Goal: Check status: Check status

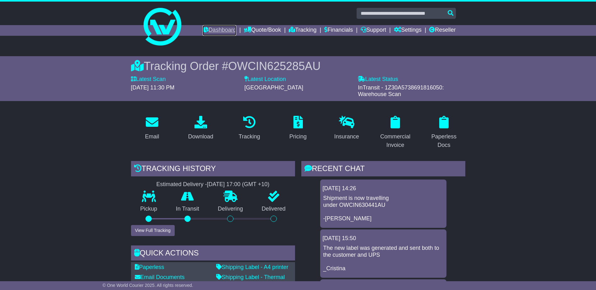
click at [210, 28] on link "Dashboard" at bounding box center [220, 30] width 34 height 11
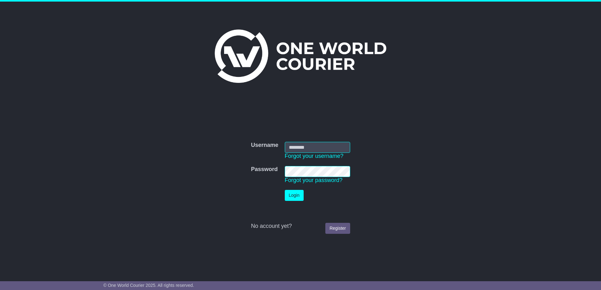
type input "**********"
click at [293, 196] on button "Login" at bounding box center [294, 195] width 19 height 11
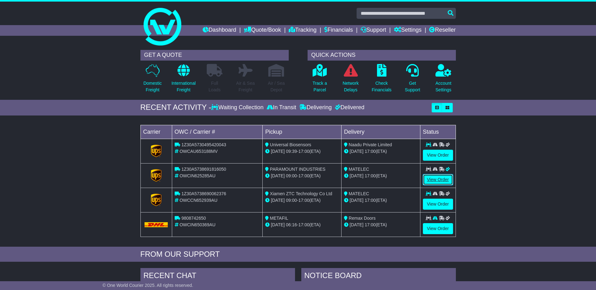
click at [431, 183] on link "View Order" at bounding box center [438, 179] width 30 height 11
click at [440, 204] on link "View Order" at bounding box center [438, 204] width 30 height 11
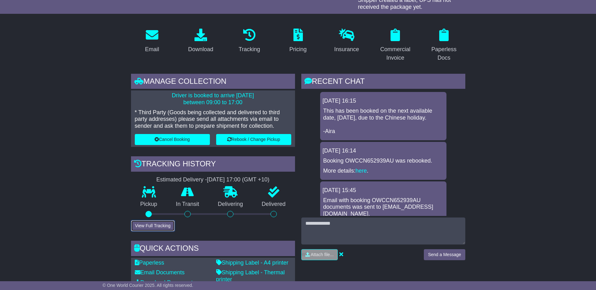
click at [162, 224] on button "View Full Tracking" at bounding box center [153, 226] width 44 height 11
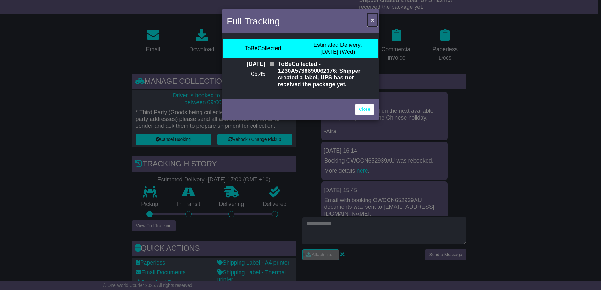
click at [373, 17] on span "×" at bounding box center [372, 19] width 4 height 7
